Goal: Information Seeking & Learning: Learn about a topic

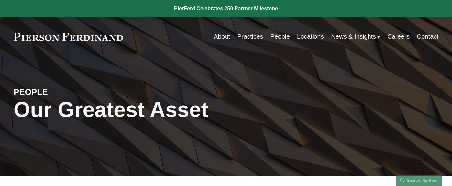
click at [279, 37] on link "People" at bounding box center [279, 36] width 19 height 13
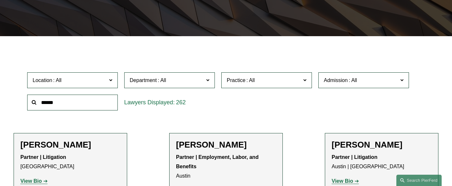
scroll to position [141, 0]
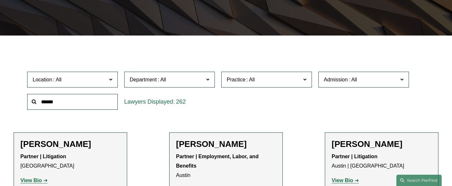
click at [94, 74] on label "Location" at bounding box center [72, 80] width 91 height 16
click at [0, 0] on link "[GEOGRAPHIC_DATA]" at bounding box center [0, 0] width 0 height 0
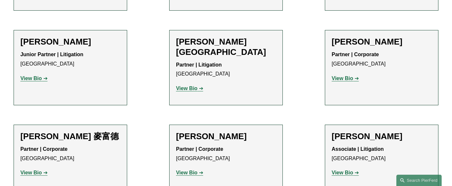
scroll to position [543, 0]
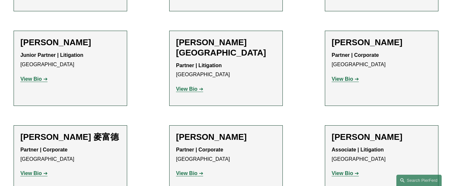
click at [38, 171] on strong "View Bio" at bounding box center [30, 173] width 21 height 5
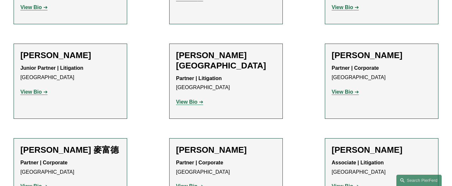
scroll to position [531, 0]
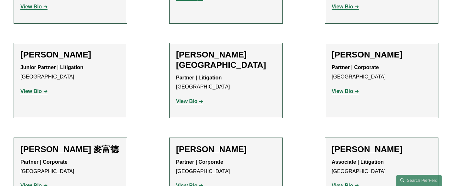
click at [30, 89] on strong "View Bio" at bounding box center [30, 91] width 21 height 5
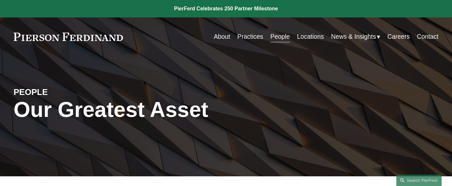
scroll to position [0, 0]
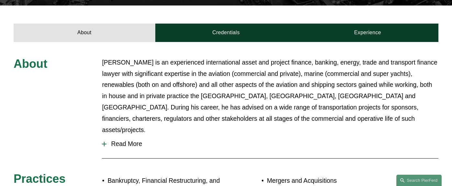
scroll to position [226, 0]
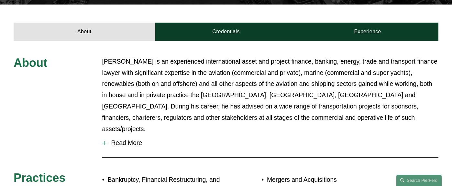
click at [117, 139] on span "Read More" at bounding box center [272, 142] width 332 height 7
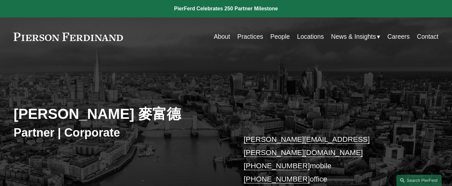
scroll to position [0, 0]
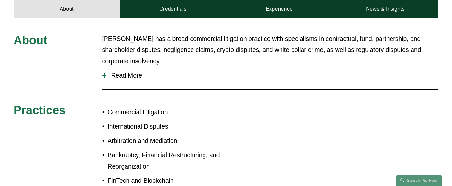
scroll to position [295, 0]
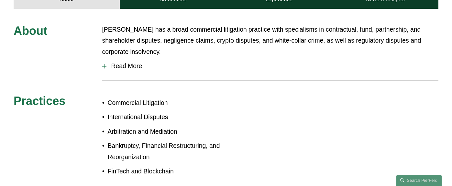
click at [125, 62] on span "Read More" at bounding box center [272, 65] width 332 height 7
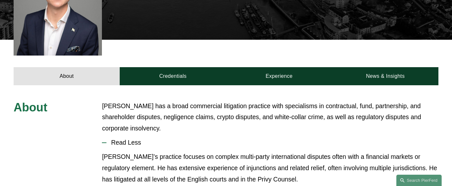
scroll to position [213, 0]
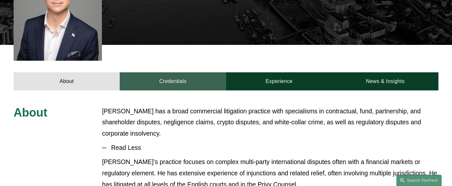
click at [169, 72] on link "Credentials" at bounding box center [173, 81] width 106 height 18
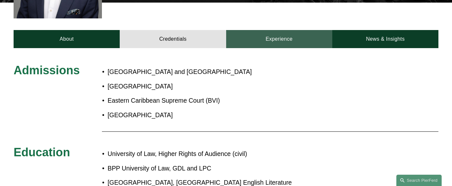
scroll to position [256, 0]
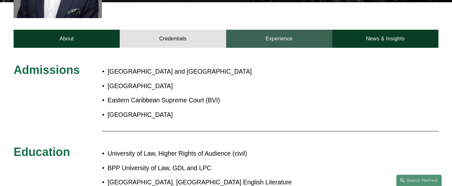
click at [266, 30] on link "Experience" at bounding box center [279, 39] width 106 height 18
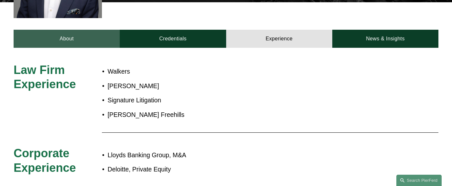
drag, startPoint x: 69, startPoint y: 22, endPoint x: 85, endPoint y: 33, distance: 19.2
click at [69, 30] on link "About" at bounding box center [67, 39] width 106 height 18
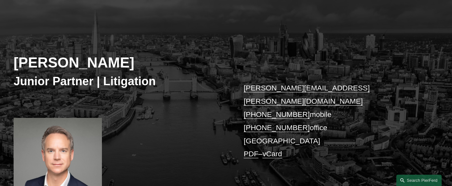
scroll to position [51, 0]
